Goal: Book appointment/travel/reservation

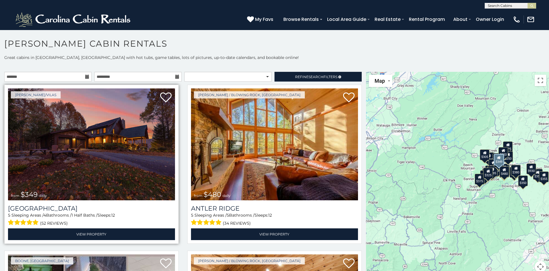
click at [120, 143] on img at bounding box center [91, 144] width 167 height 112
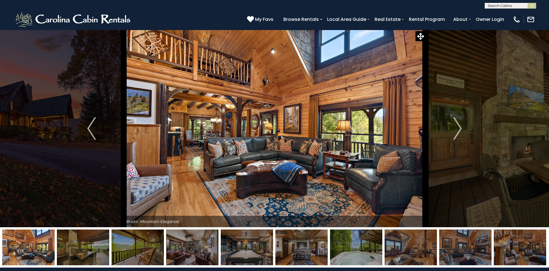
click at [456, 132] on img "Next" at bounding box center [457, 128] width 9 height 23
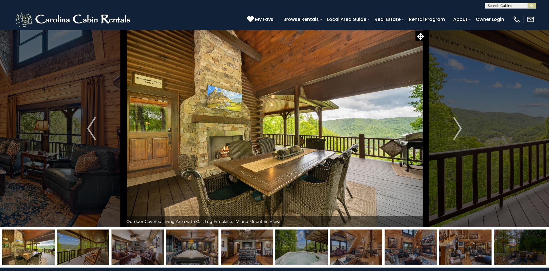
click at [456, 132] on img "Next" at bounding box center [457, 128] width 9 height 23
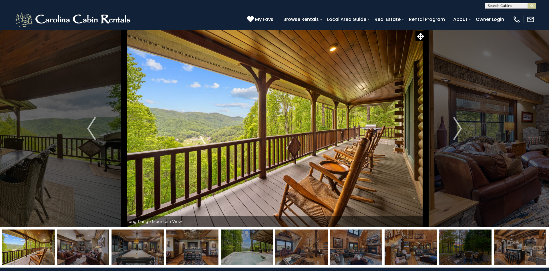
click at [456, 132] on img "Next" at bounding box center [457, 128] width 9 height 23
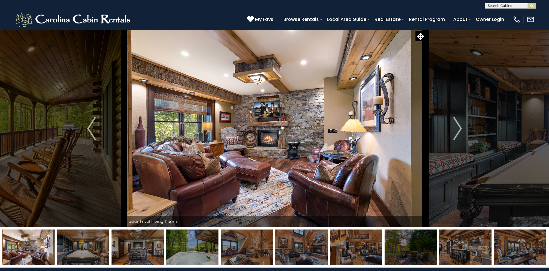
click at [456, 132] on img "Next" at bounding box center [457, 128] width 9 height 23
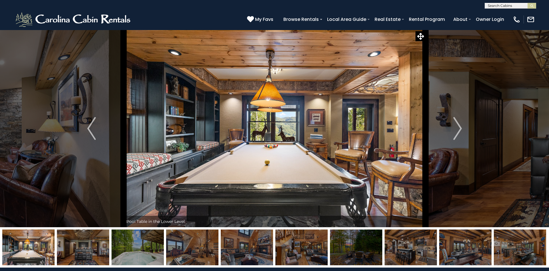
click at [456, 132] on img "Next" at bounding box center [457, 128] width 9 height 23
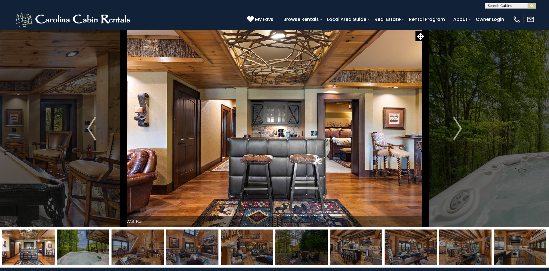
click at [456, 132] on img "Next" at bounding box center [457, 128] width 9 height 23
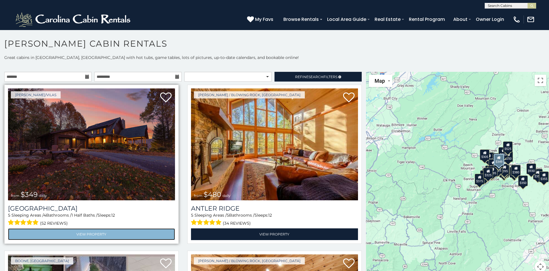
click at [84, 232] on link "View Property" at bounding box center [91, 234] width 167 height 12
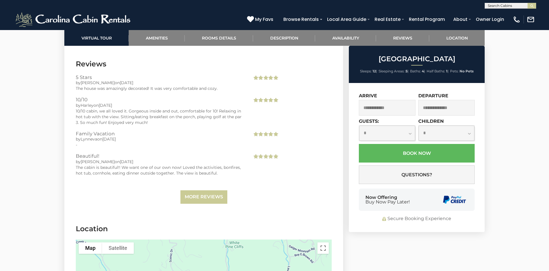
scroll to position [1546, 0]
